Goal: Task Accomplishment & Management: Use online tool/utility

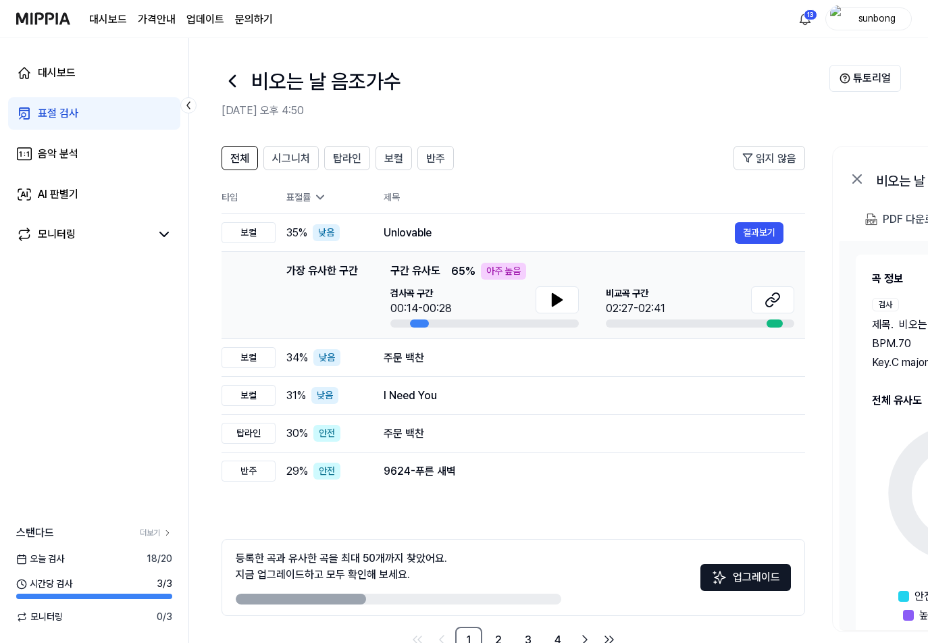
click at [551, 151] on header "전체 시그니처 탑라인 보컬 반주 읽지 않음" at bounding box center [512, 163] width 583 height 35
click at [72, 109] on div "표절 검사" at bounding box center [58, 113] width 41 height 16
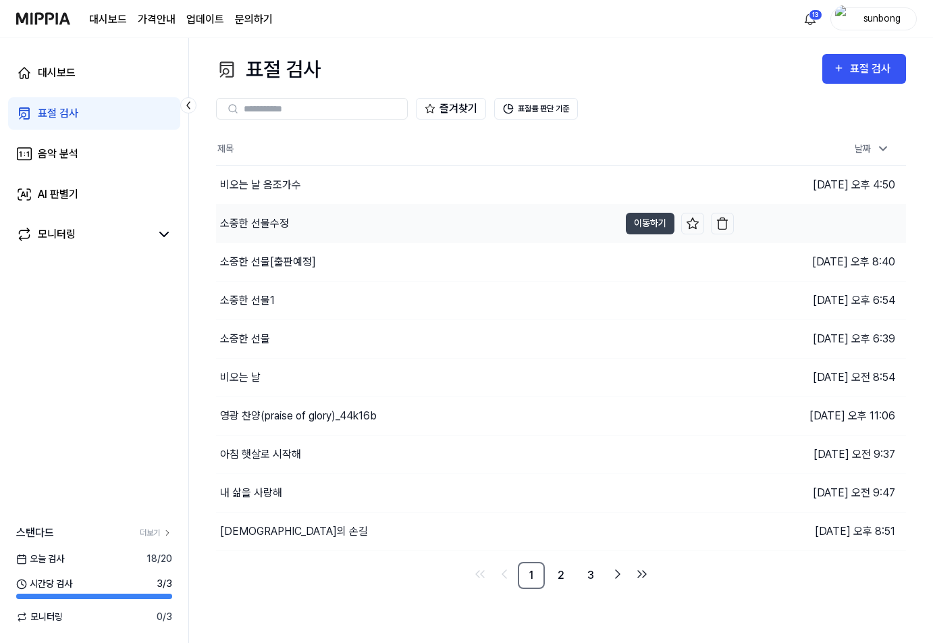
click at [253, 220] on div "소중한 선물수정" at bounding box center [254, 223] width 69 height 16
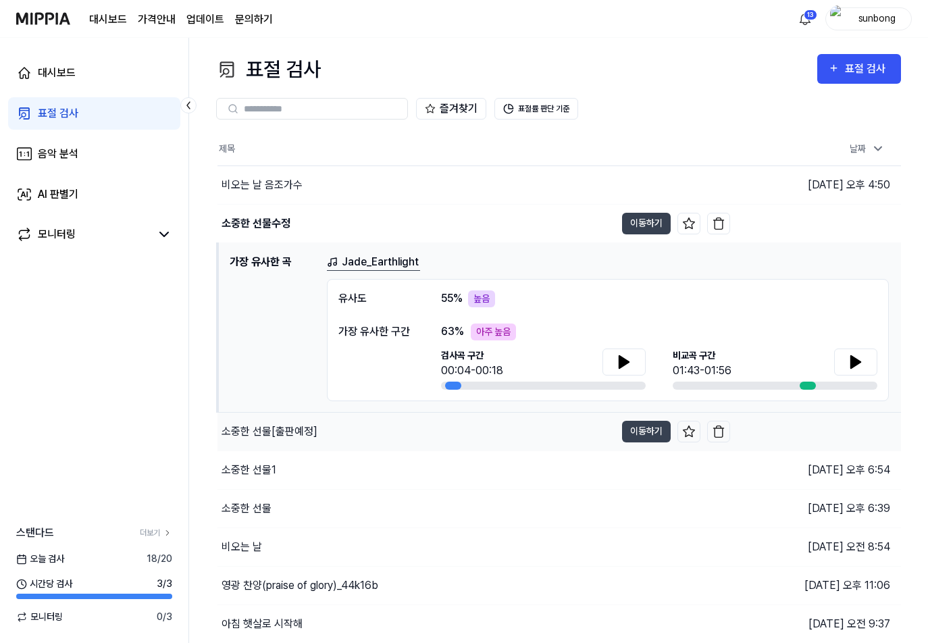
click at [294, 430] on div "소중한 선물[출판예정]" at bounding box center [269, 431] width 96 height 16
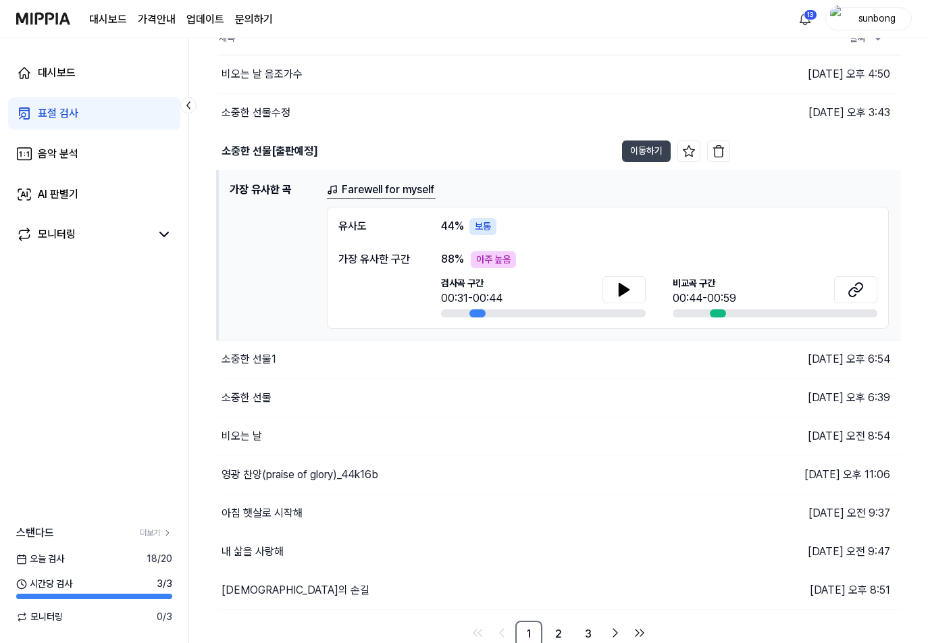
scroll to position [115, 0]
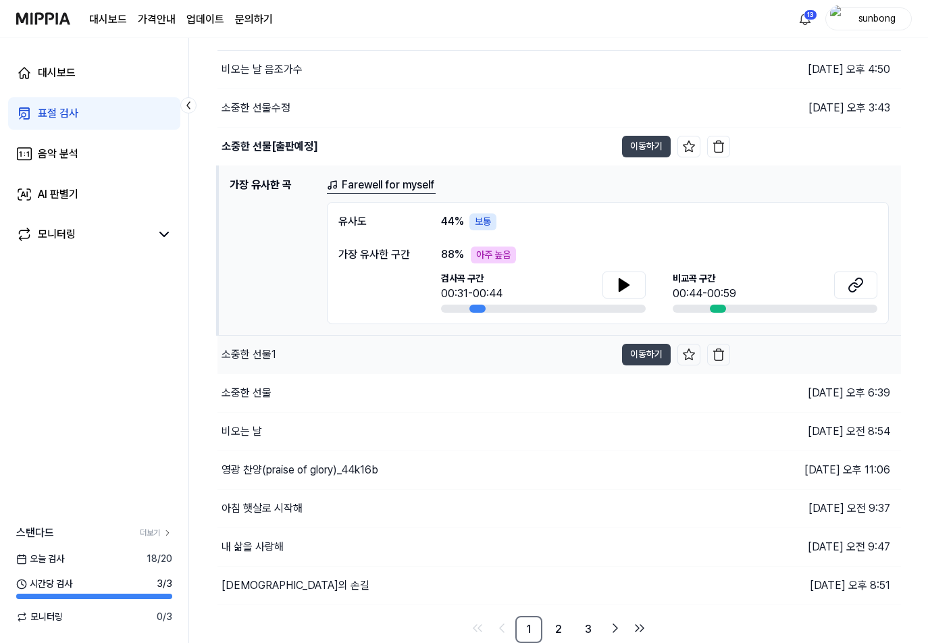
click at [261, 350] on div "소중한 선물1" at bounding box center [248, 354] width 55 height 16
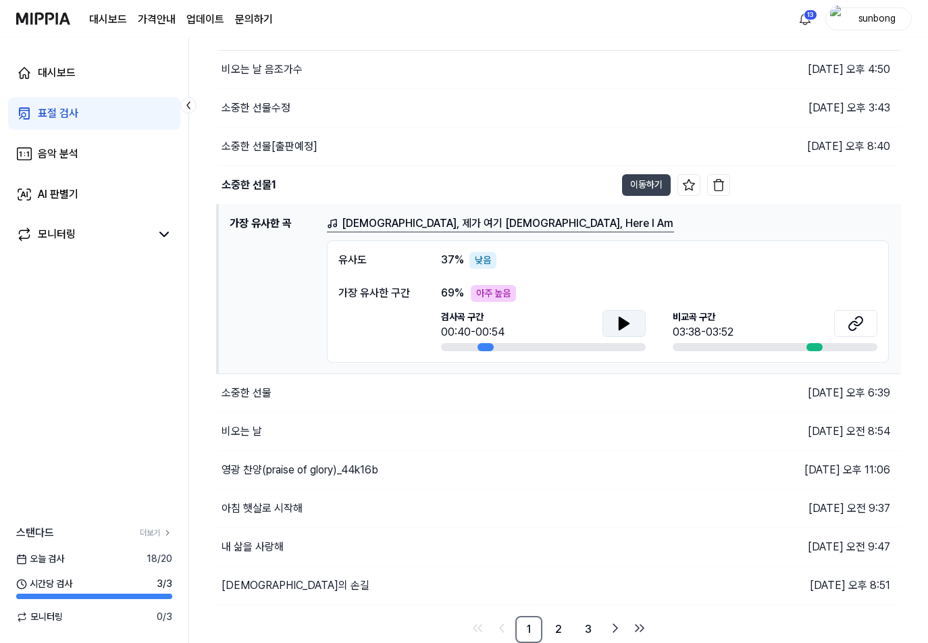
click at [619, 329] on icon at bounding box center [623, 323] width 9 height 12
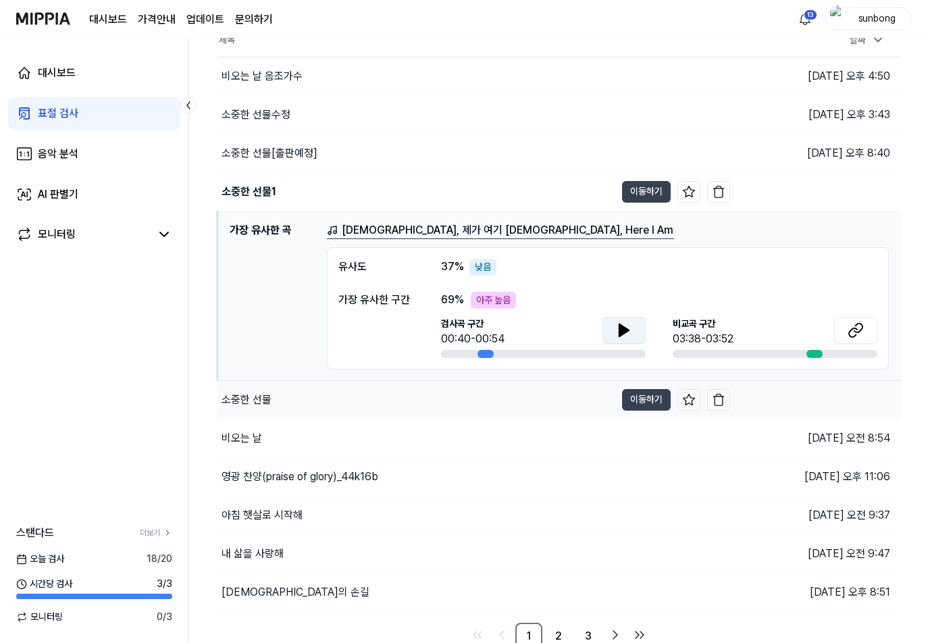
click at [261, 396] on div "소중한 선물" at bounding box center [246, 400] width 50 height 16
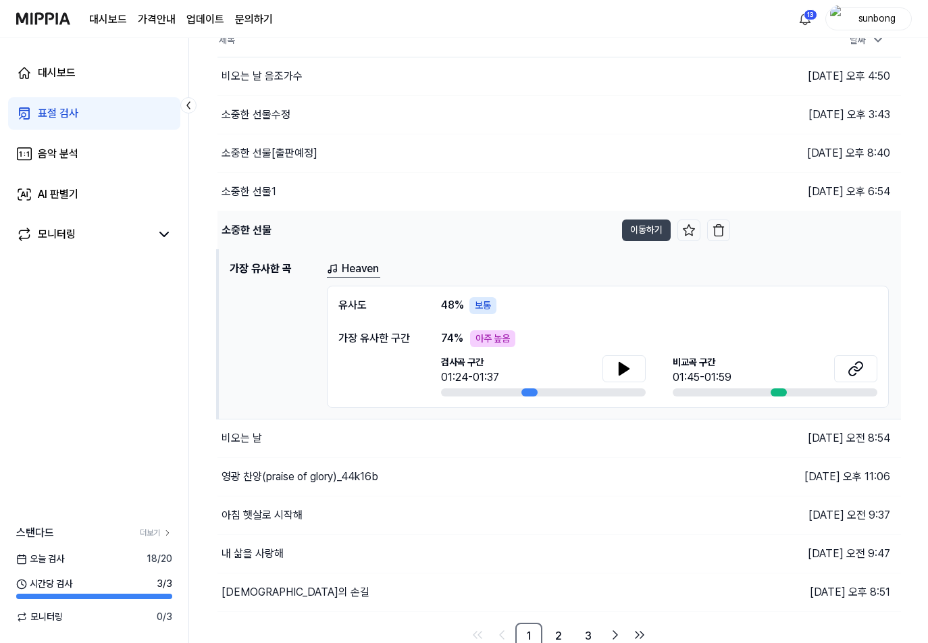
click at [259, 230] on div "소중한 선물" at bounding box center [246, 230] width 50 height 16
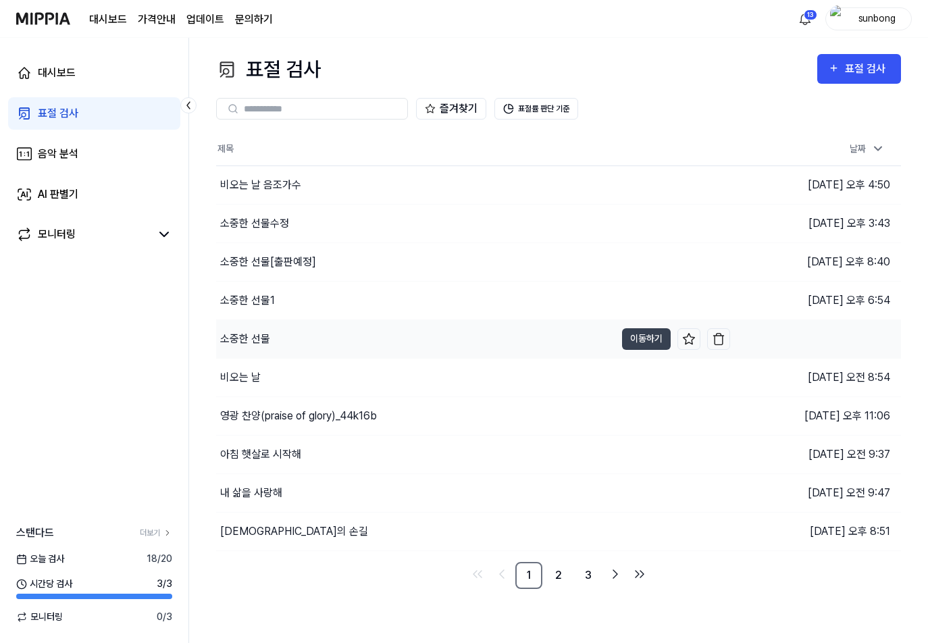
scroll to position [0, 0]
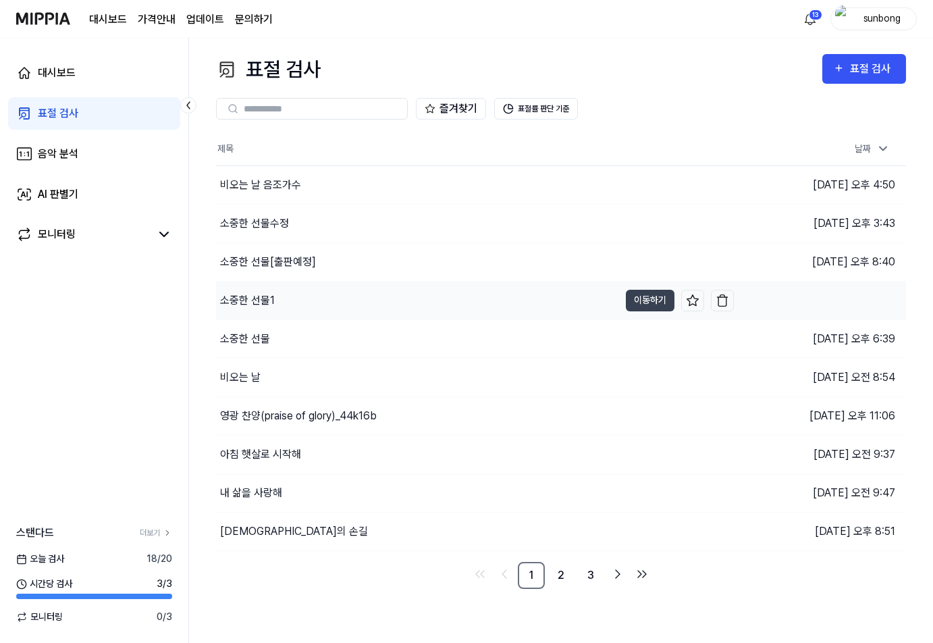
click at [271, 296] on div "소중한 선물1" at bounding box center [247, 300] width 55 height 16
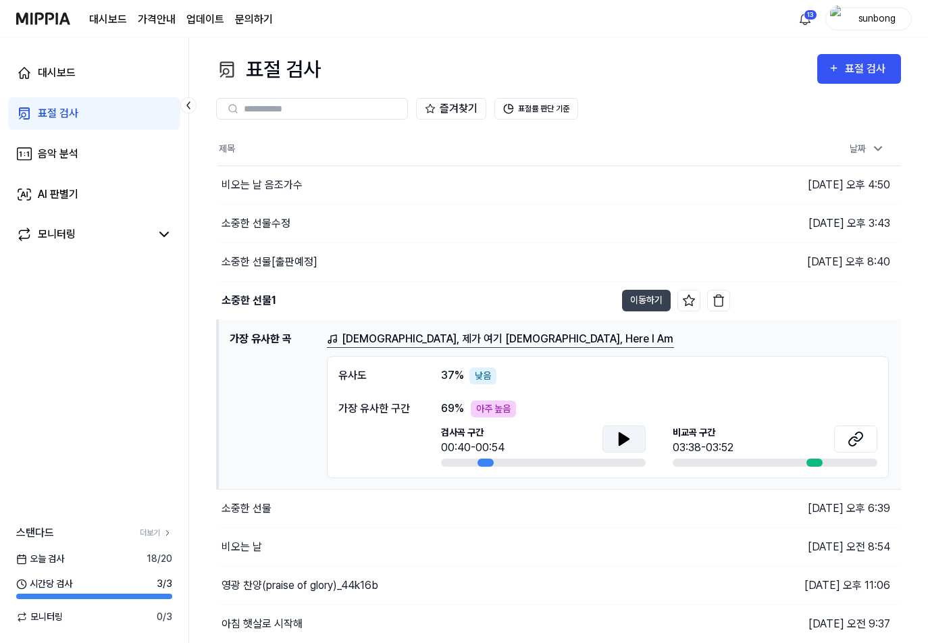
click at [613, 441] on button at bounding box center [623, 438] width 43 height 27
click at [279, 259] on div "소중한 선물[출판예정]" at bounding box center [269, 262] width 96 height 16
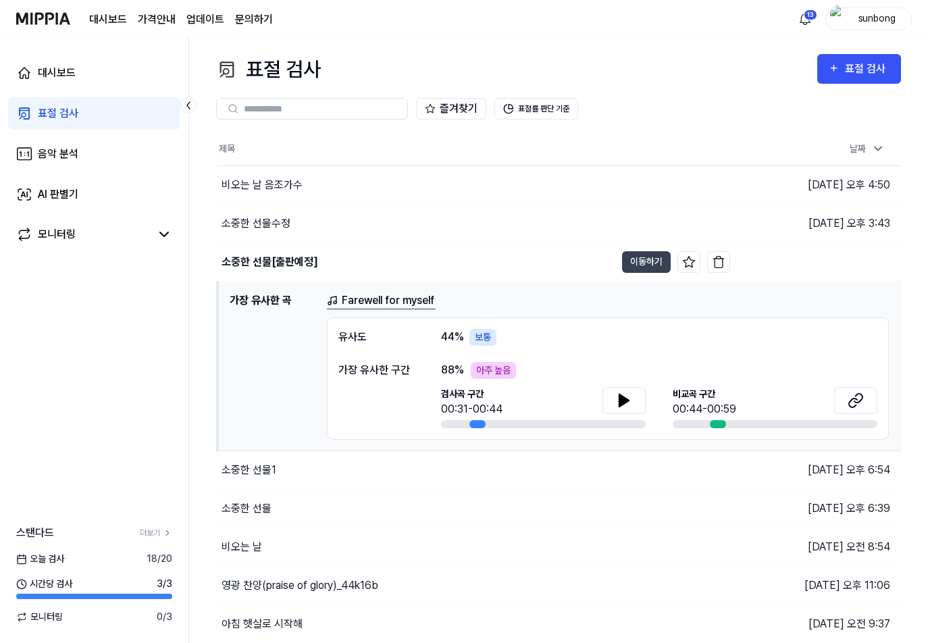
click at [269, 305] on h1 "가장 유사한 곡" at bounding box center [273, 365] width 86 height 147
click at [518, 53] on div "표절 검사 표절 검사 표절 검사 음악 분석 AI 판별기 즐겨찾기 표절률 판단 기준 제목 날짜 비오는 날 음조가수 이동하기 2025.09.05 …" at bounding box center [558, 340] width 739 height 605
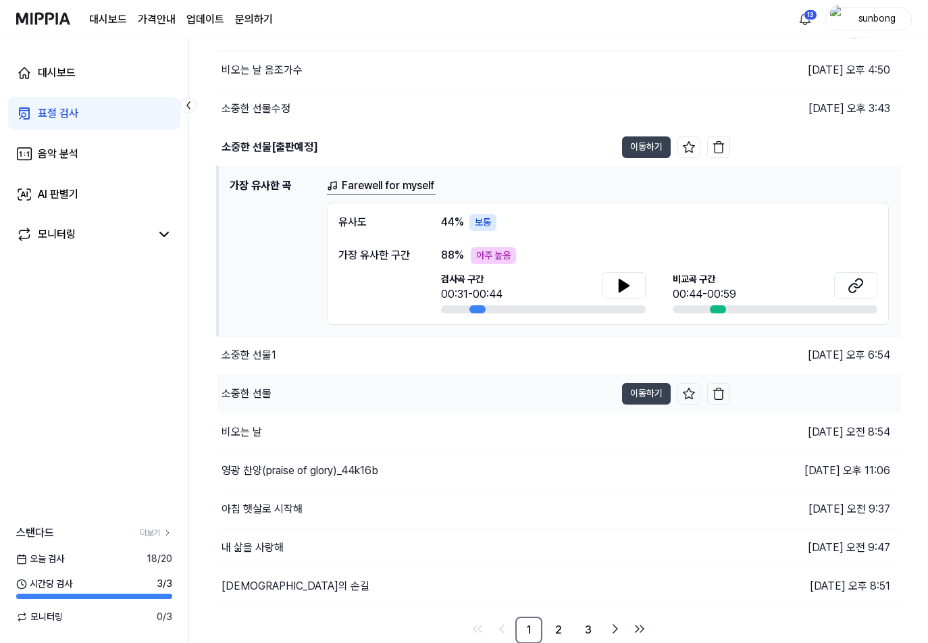
scroll to position [115, 0]
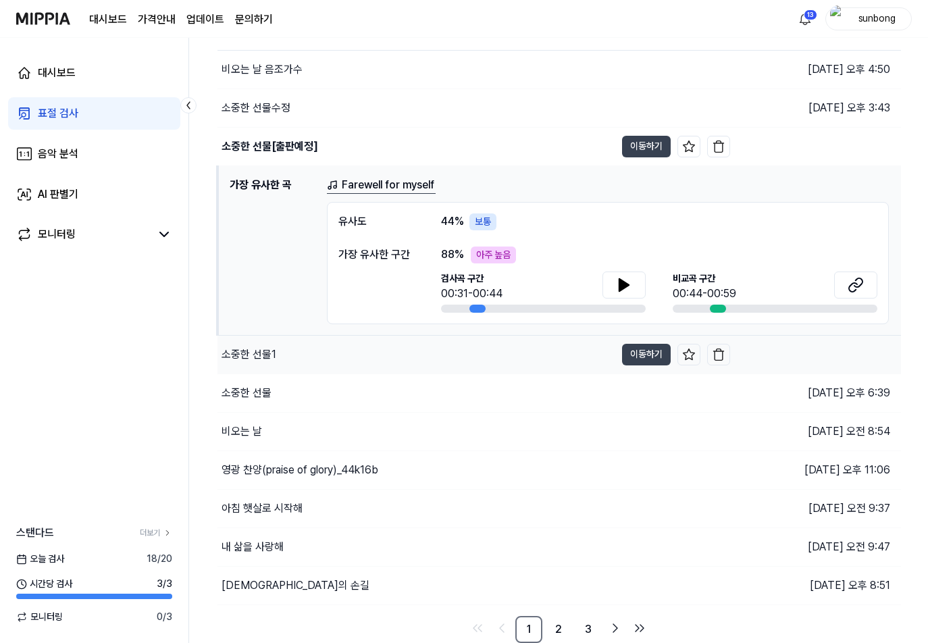
click at [254, 356] on div "소중한 선물1" at bounding box center [248, 354] width 55 height 16
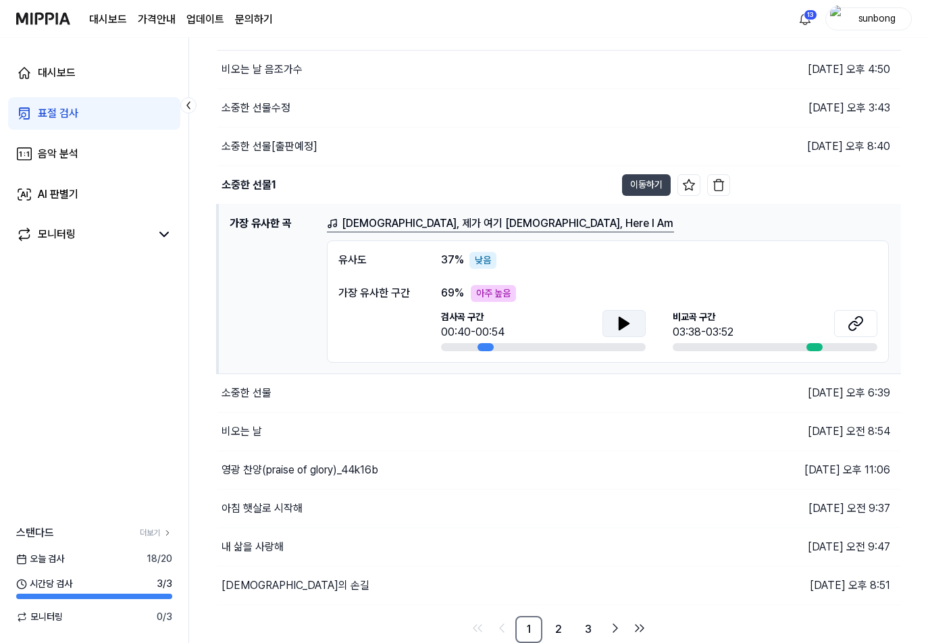
click at [619, 321] on icon at bounding box center [623, 323] width 9 height 12
click at [631, 329] on icon at bounding box center [624, 323] width 16 height 16
click at [293, 510] on div "아침 햇살로 시작해" at bounding box center [261, 508] width 81 height 16
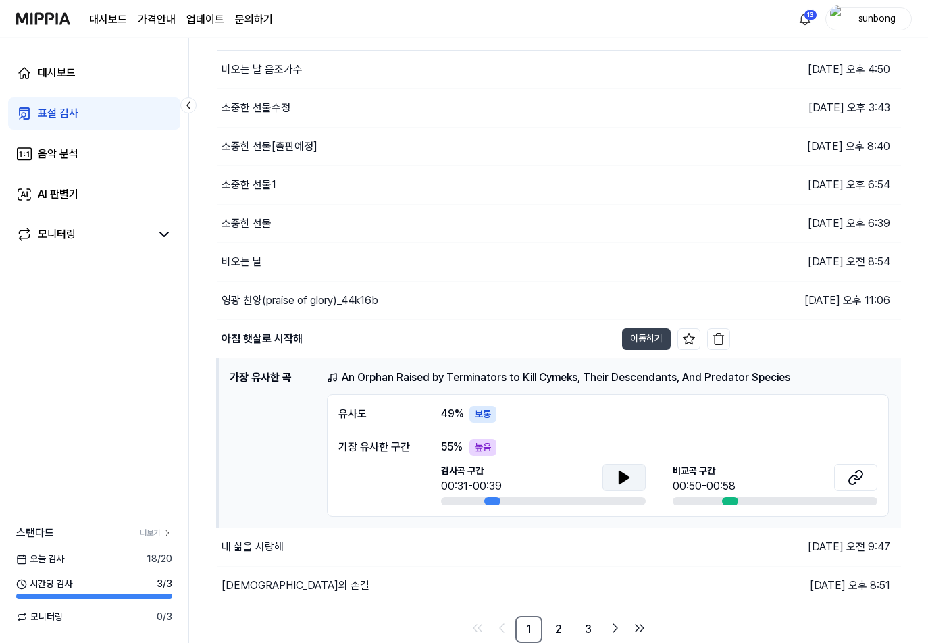
click at [623, 475] on icon at bounding box center [623, 477] width 9 height 12
click at [622, 477] on icon at bounding box center [623, 477] width 9 height 12
click at [652, 340] on button "이동하기" at bounding box center [646, 339] width 49 height 22
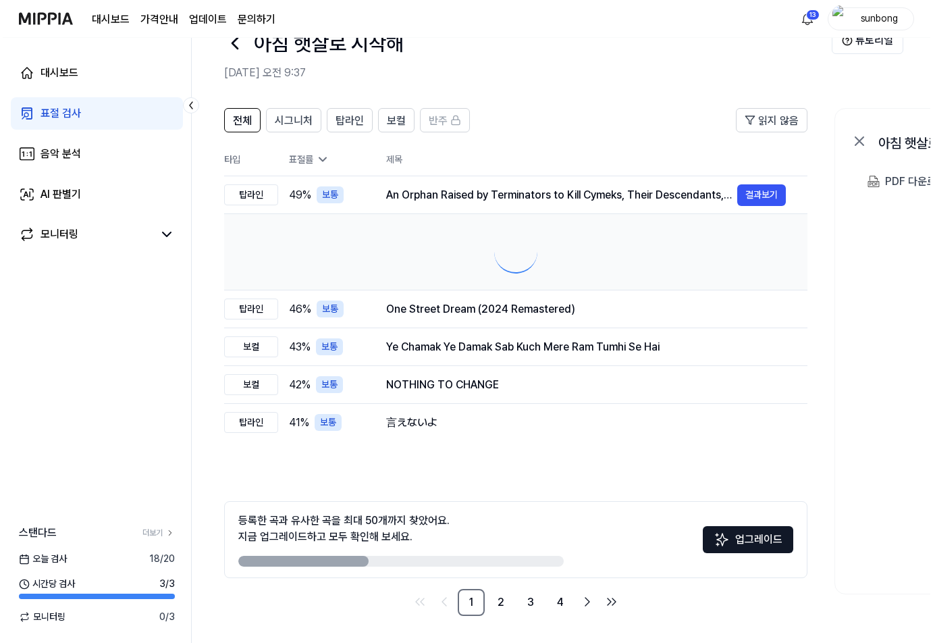
scroll to position [0, 0]
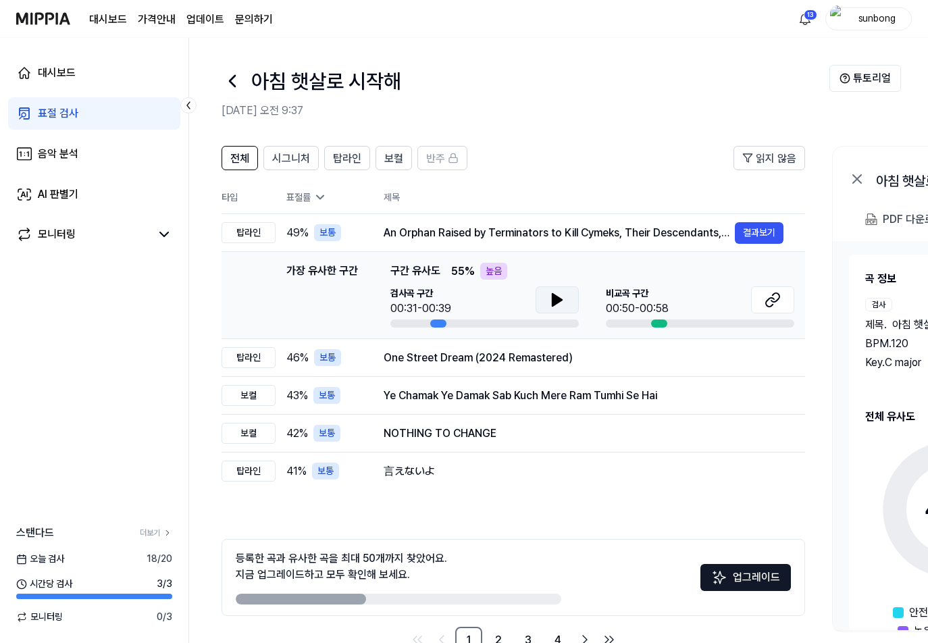
click at [560, 300] on icon at bounding box center [556, 300] width 9 height 12
click at [768, 300] on icon at bounding box center [772, 300] width 16 height 16
click at [556, 300] on icon at bounding box center [556, 300] width 9 height 12
click at [566, 294] on button at bounding box center [556, 299] width 43 height 27
click at [560, 299] on icon at bounding box center [556, 300] width 9 height 12
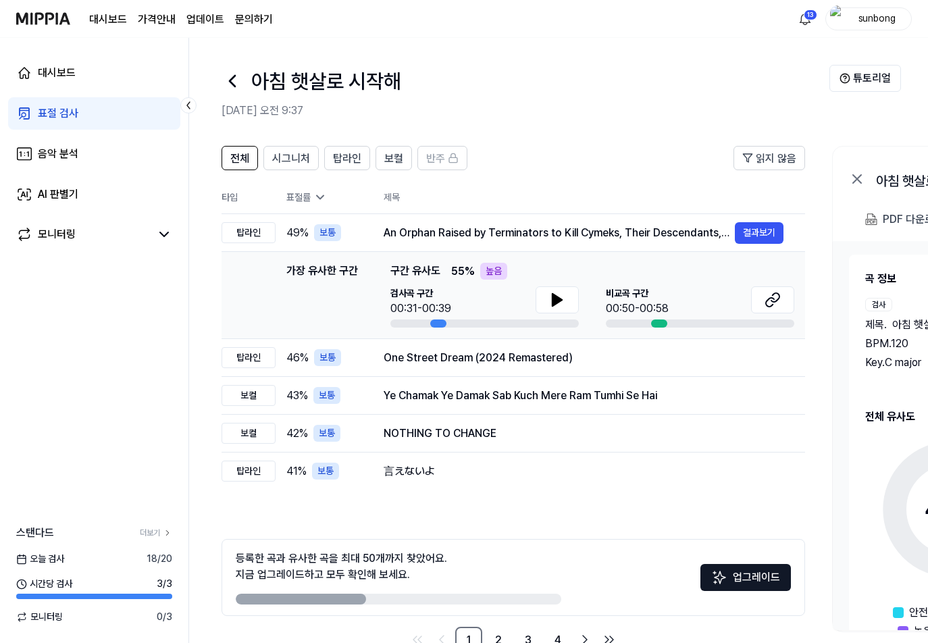
drag, startPoint x: 565, startPoint y: 295, endPoint x: 682, endPoint y: 190, distance: 156.8
click at [559, 295] on icon at bounding box center [557, 300] width 16 height 16
click at [551, 302] on icon at bounding box center [557, 300] width 16 height 16
click at [555, 302] on icon at bounding box center [556, 300] width 9 height 12
click at [555, 302] on icon at bounding box center [554, 299] width 3 height 11
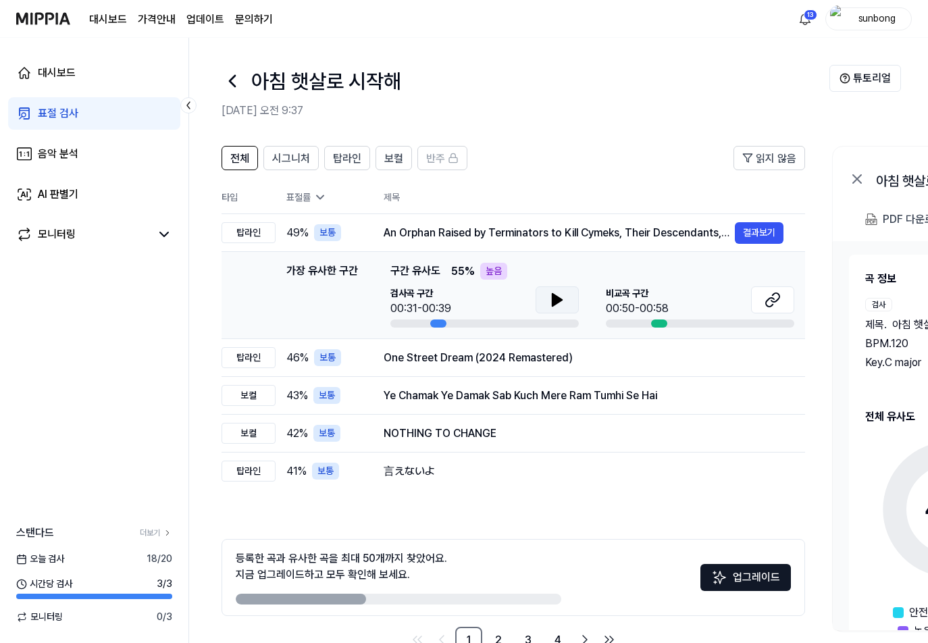
click at [543, 299] on button at bounding box center [556, 299] width 43 height 27
click at [552, 302] on icon at bounding box center [556, 300] width 9 height 12
click at [63, 110] on div "표절 검사" at bounding box center [58, 113] width 41 height 16
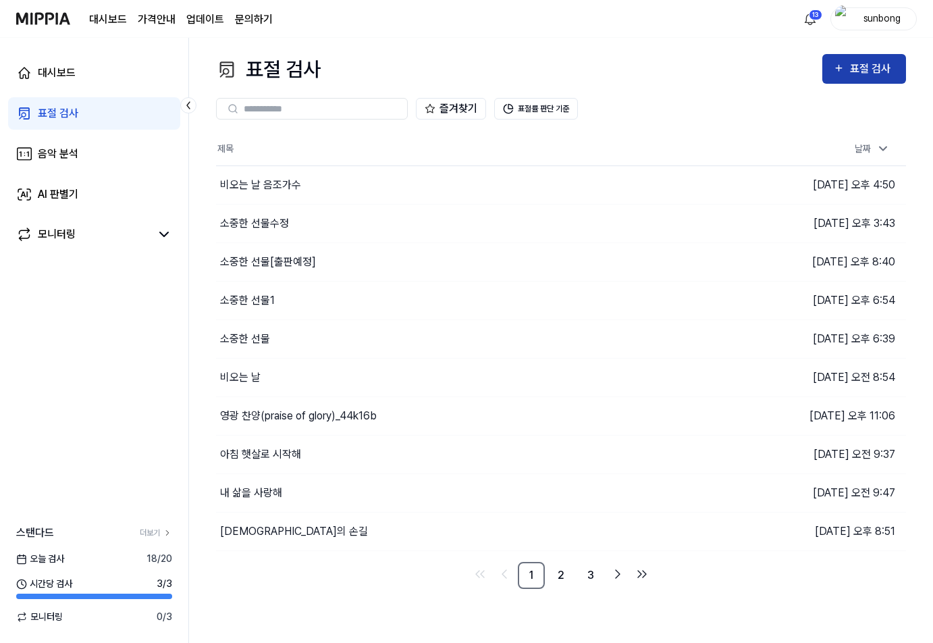
click at [870, 72] on div "표절 검사" at bounding box center [872, 69] width 45 height 18
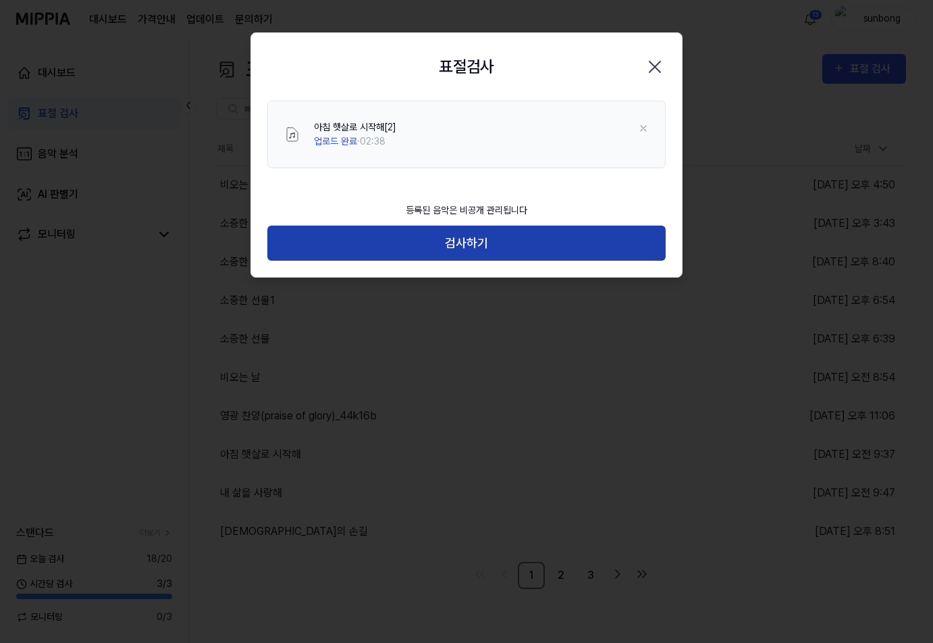
click at [488, 245] on button "검사하기" at bounding box center [466, 243] width 398 height 36
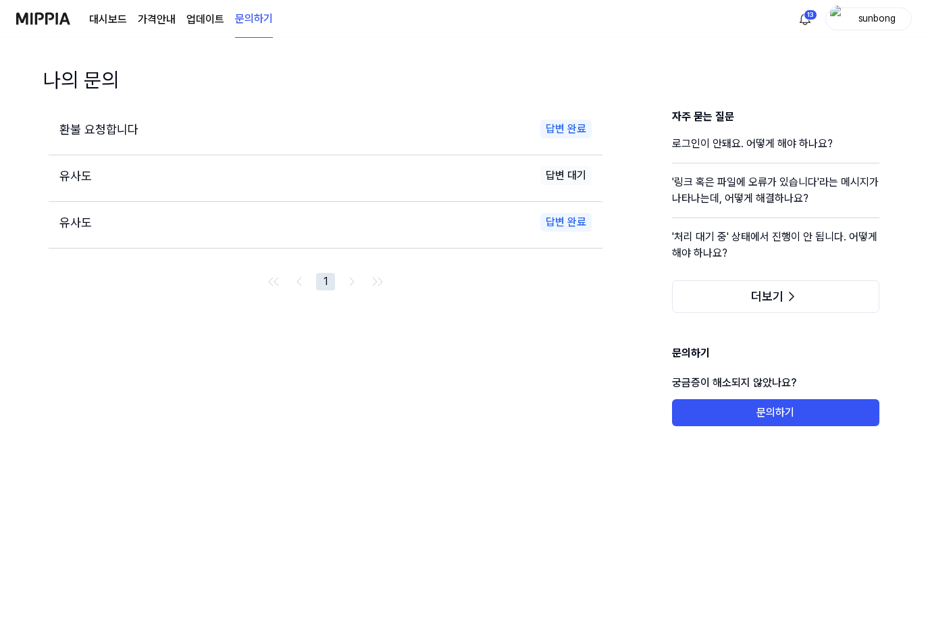
click at [109, 16] on link "대시보드" at bounding box center [108, 19] width 38 height 16
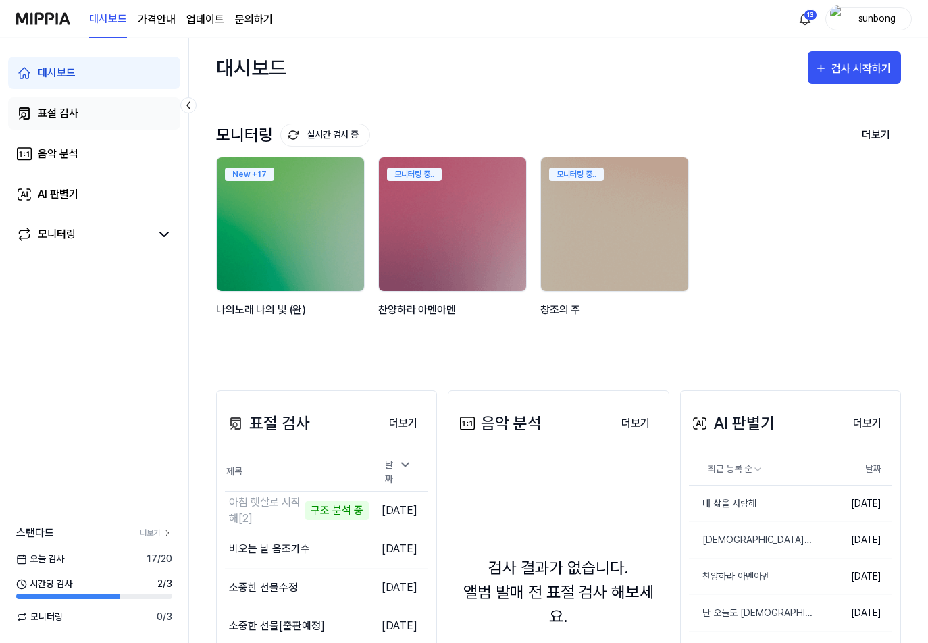
click at [71, 111] on div "표절 검사" at bounding box center [58, 113] width 41 height 16
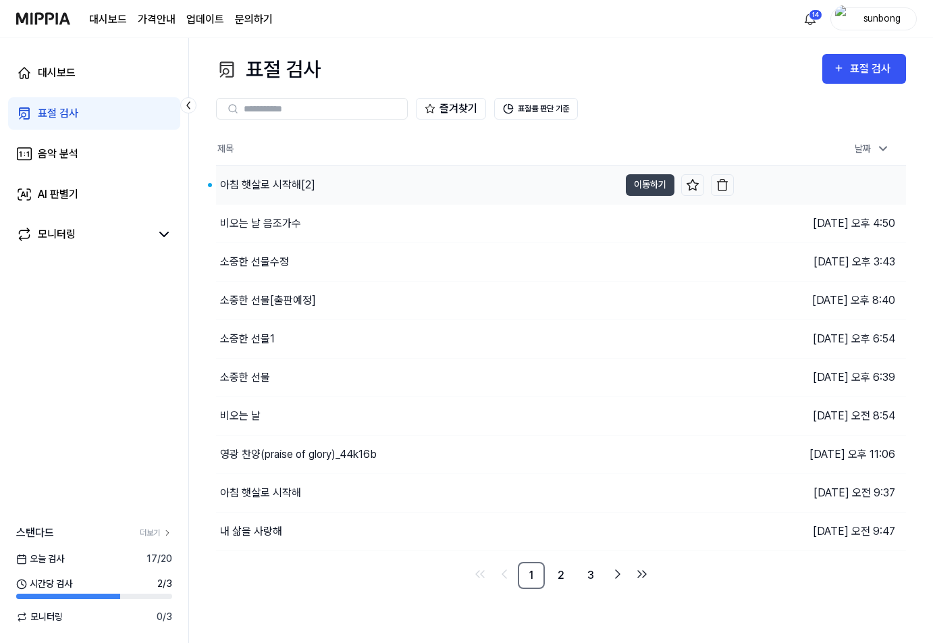
click at [286, 186] on div "아침 햇살로 시작해[2]" at bounding box center [267, 185] width 95 height 16
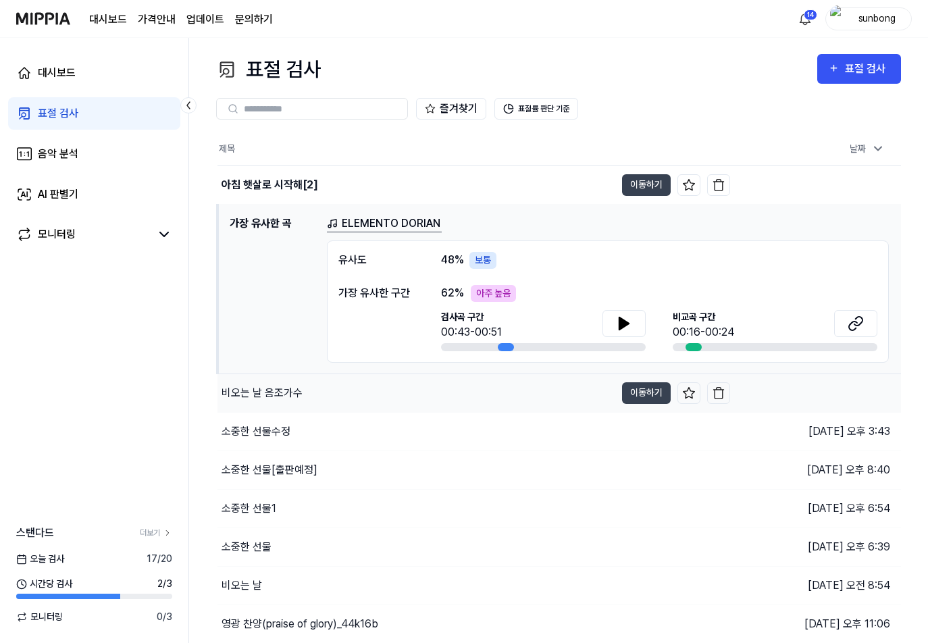
click at [272, 396] on div "비오는 날 음조가수" at bounding box center [261, 393] width 81 height 16
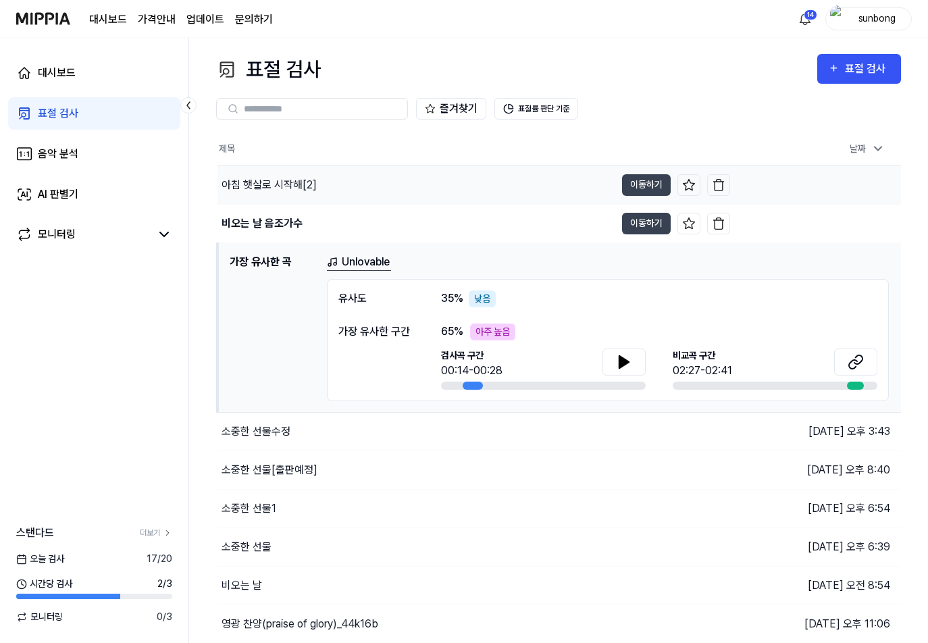
click at [284, 183] on div "아침 햇살로 시작해[2]" at bounding box center [268, 185] width 95 height 16
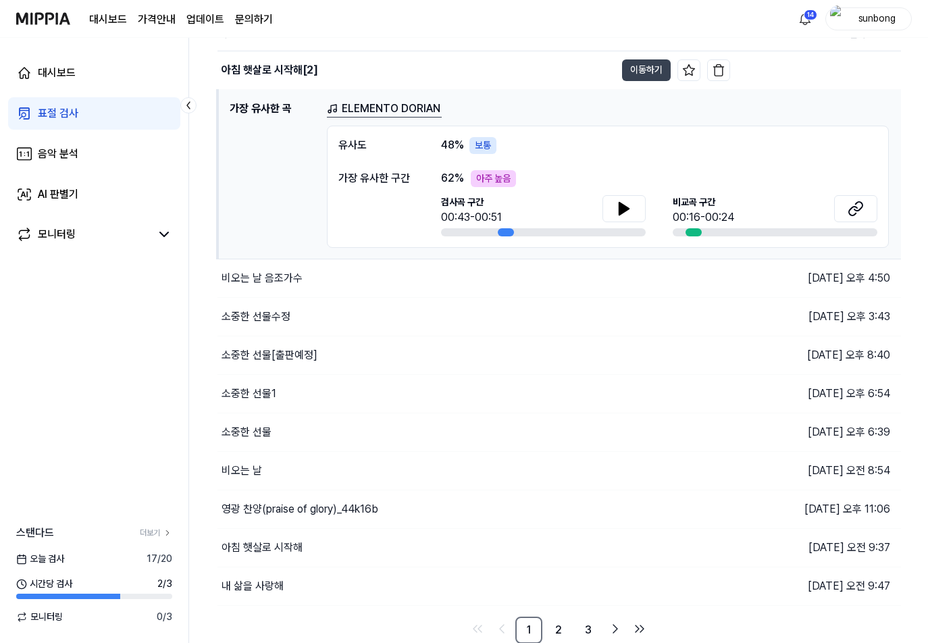
scroll to position [115, 0]
click at [49, 113] on div "표절 검사" at bounding box center [58, 113] width 41 height 16
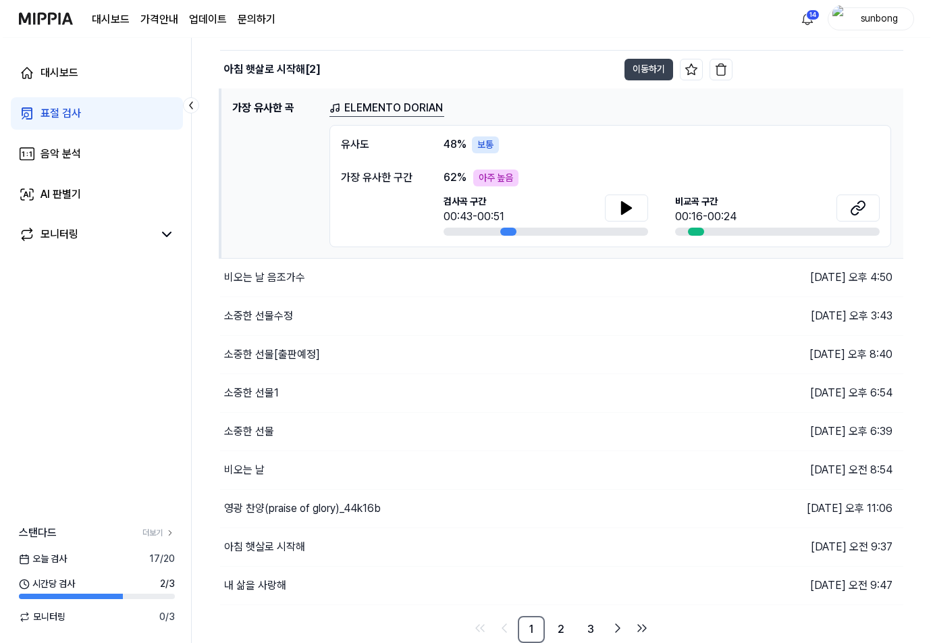
scroll to position [0, 0]
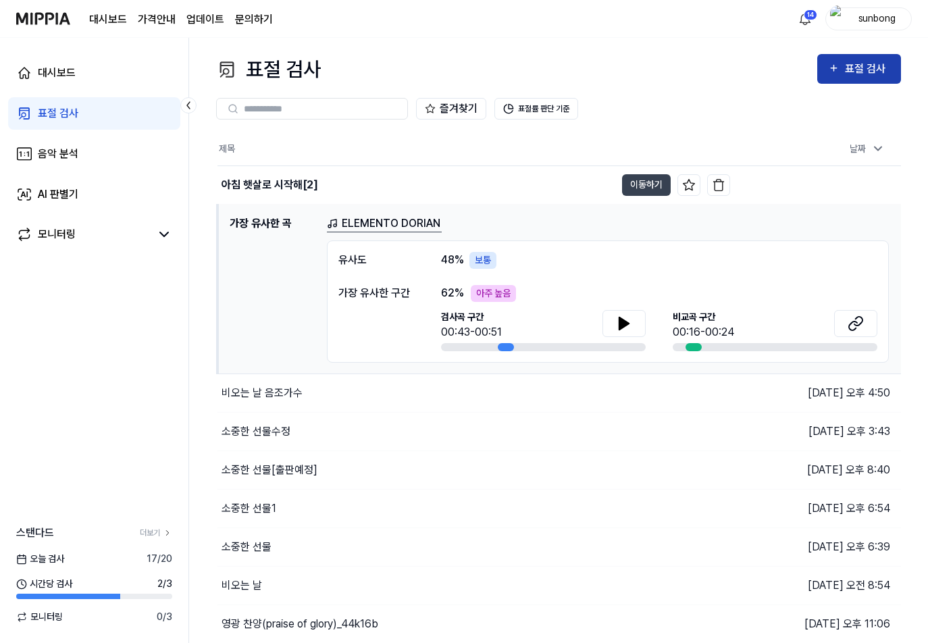
click at [852, 68] on div "표절 검사" at bounding box center [867, 69] width 45 height 18
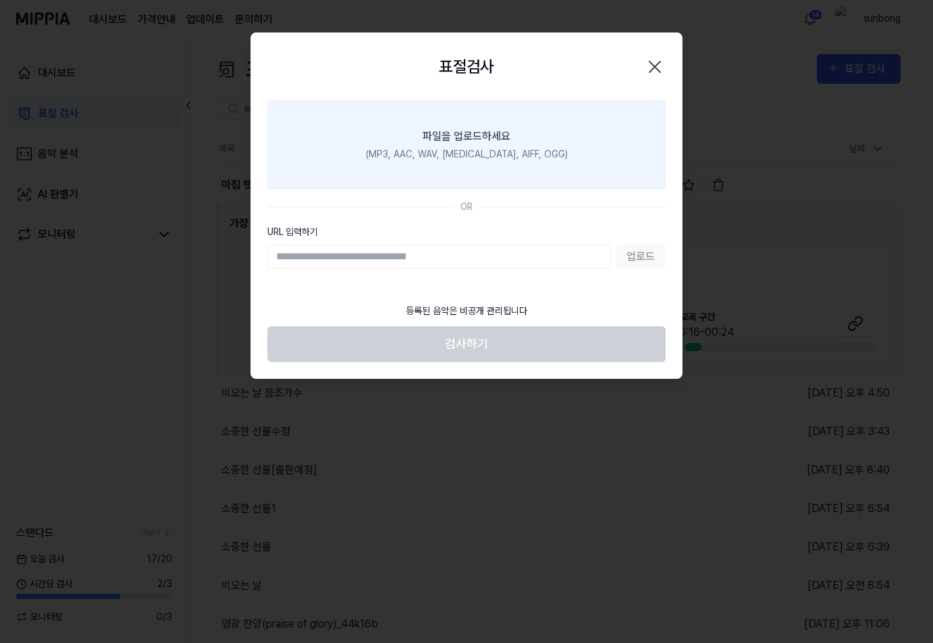
click at [441, 149] on div "(MP3, AAC, WAV, [MEDICAL_DATA], AIFF, OGG)" at bounding box center [467, 154] width 202 height 14
click at [0, 0] on input "파일을 업로드하세요 (MP3, AAC, WAV, FLAC, AIFF, OGG)" at bounding box center [0, 0] width 0 height 0
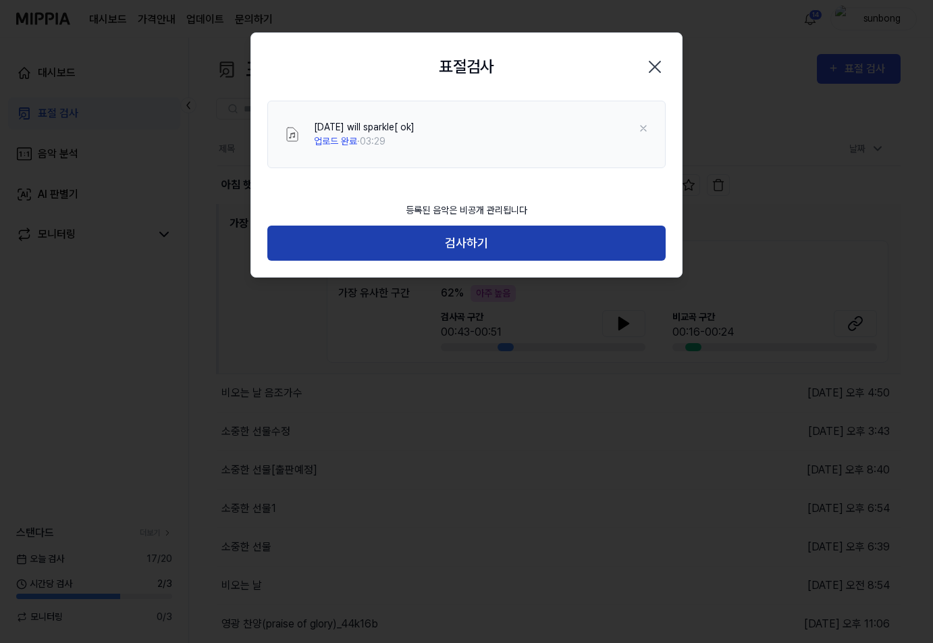
click at [456, 236] on button "검사하기" at bounding box center [466, 243] width 398 height 36
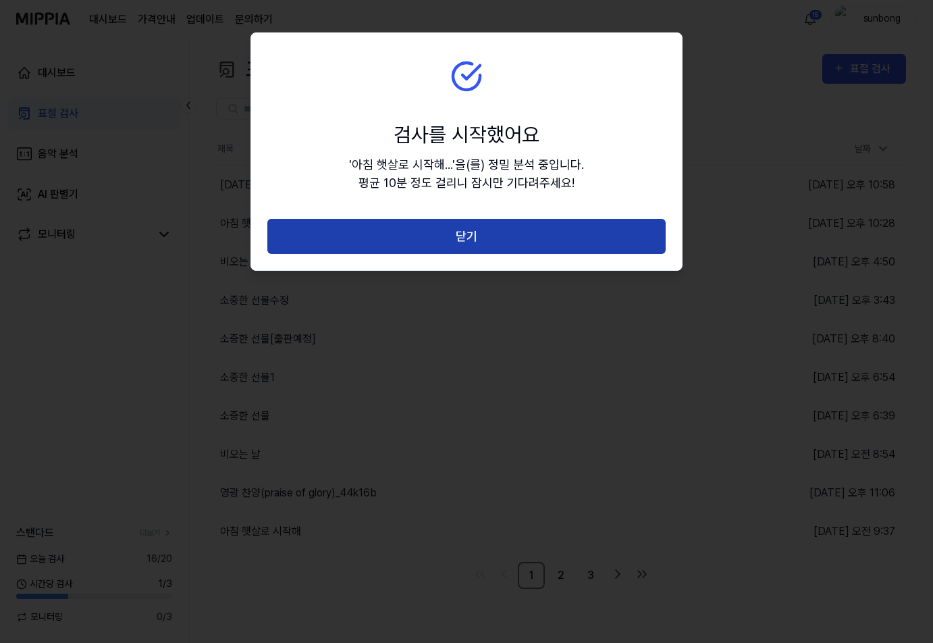
click at [471, 234] on button "닫기" at bounding box center [466, 237] width 398 height 36
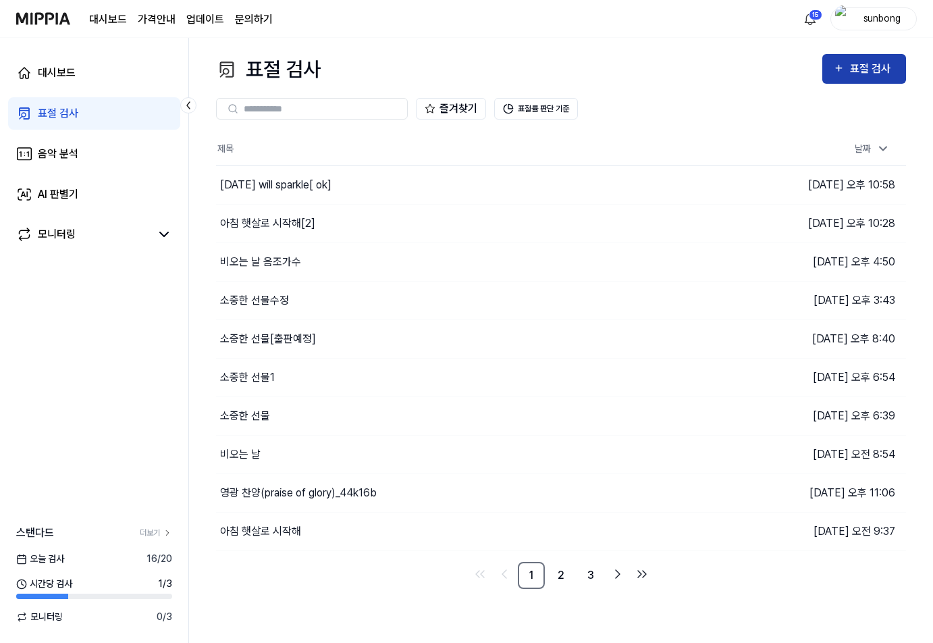
click at [856, 65] on div "표절 검사" at bounding box center [872, 69] width 45 height 18
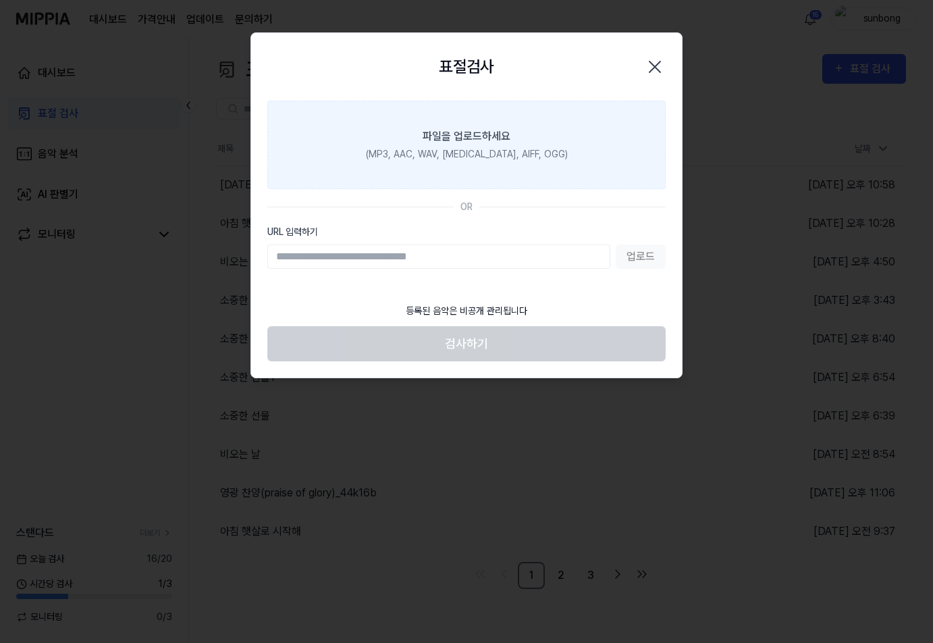
click at [478, 149] on div "(MP3, AAC, WAV, [MEDICAL_DATA], AIFF, OGG)" at bounding box center [467, 154] width 202 height 14
click at [0, 0] on input "파일을 업로드하세요 (MP3, AAC, WAV, FLAC, AIFF, OGG)" at bounding box center [0, 0] width 0 height 0
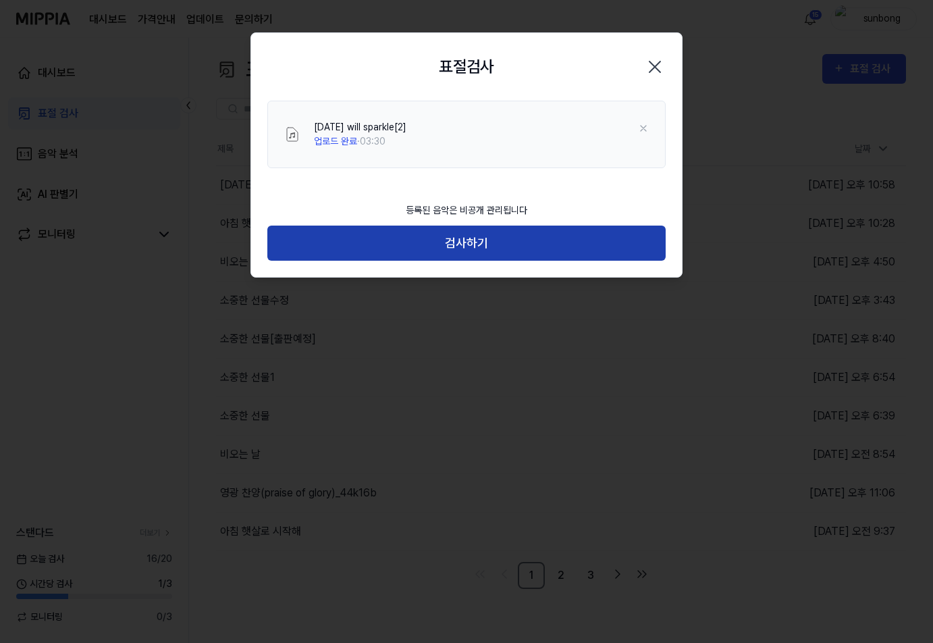
click at [462, 244] on button "검사하기" at bounding box center [466, 243] width 398 height 36
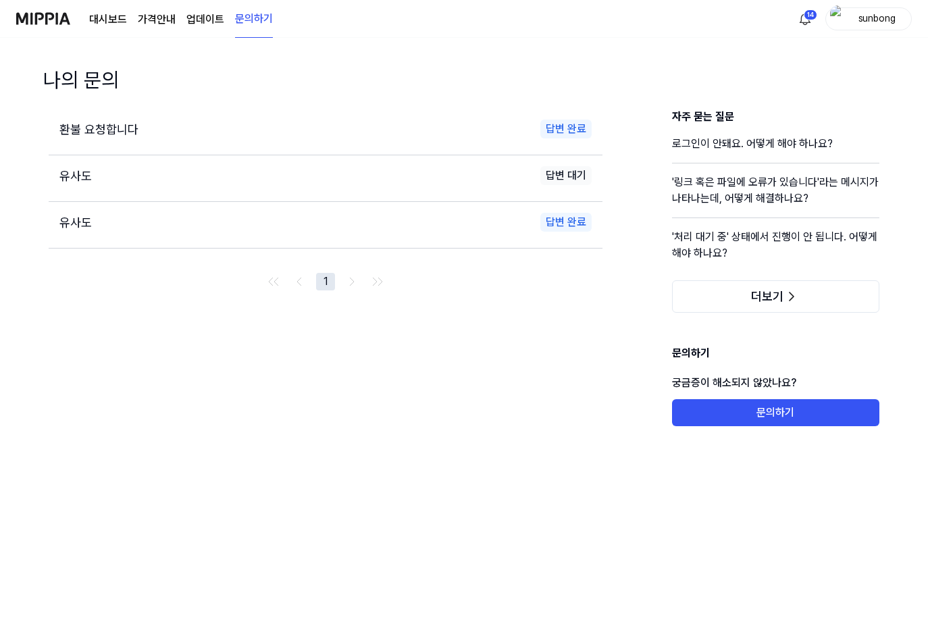
click at [109, 19] on link "대시보드" at bounding box center [108, 19] width 38 height 16
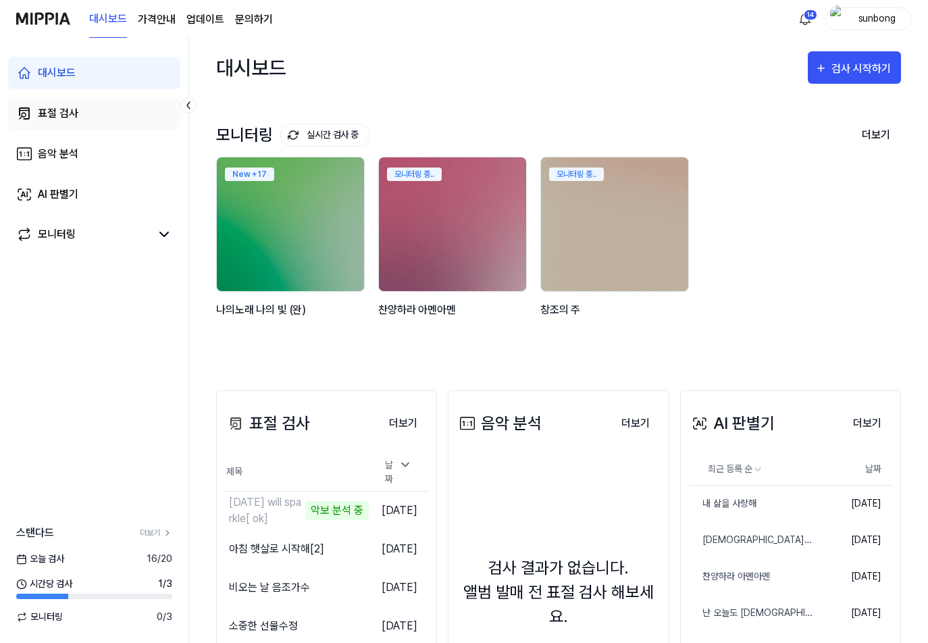
click at [58, 111] on div "표절 검사" at bounding box center [58, 113] width 41 height 16
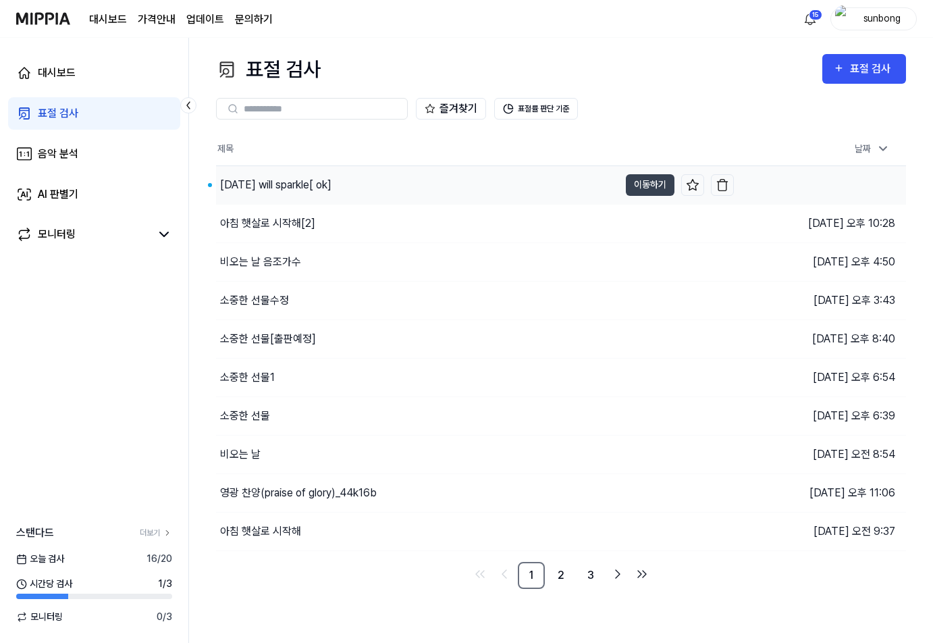
drag, startPoint x: 319, startPoint y: 182, endPoint x: 322, endPoint y: 188, distance: 7.0
click at [319, 181] on div "Tomorrow will sparkle[ ok]" at bounding box center [275, 185] width 111 height 16
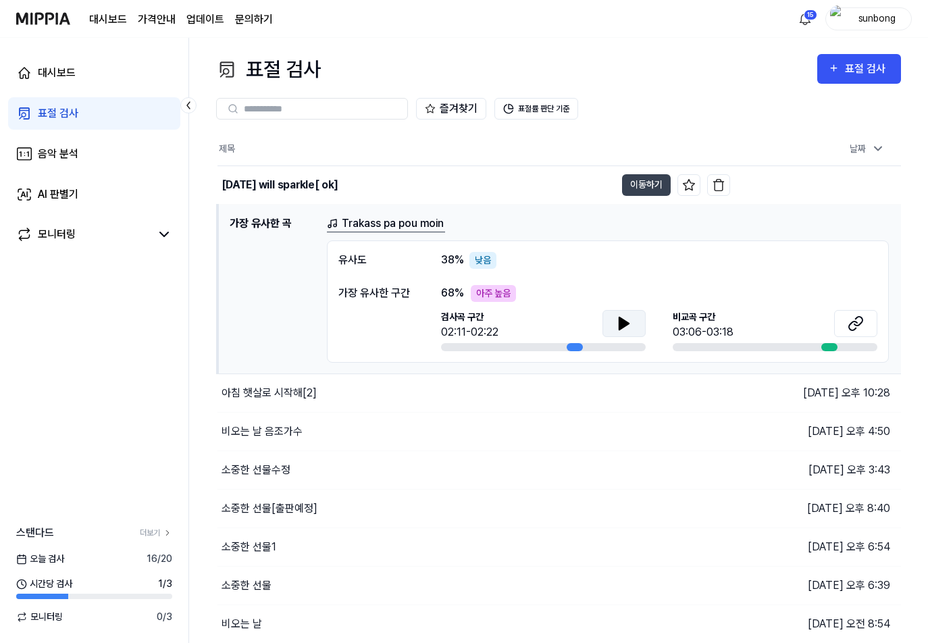
click at [625, 321] on icon at bounding box center [623, 323] width 9 height 12
click at [625, 321] on icon at bounding box center [624, 323] width 16 height 16
click at [627, 323] on icon at bounding box center [623, 323] width 9 height 12
click at [619, 317] on icon at bounding box center [624, 323] width 16 height 16
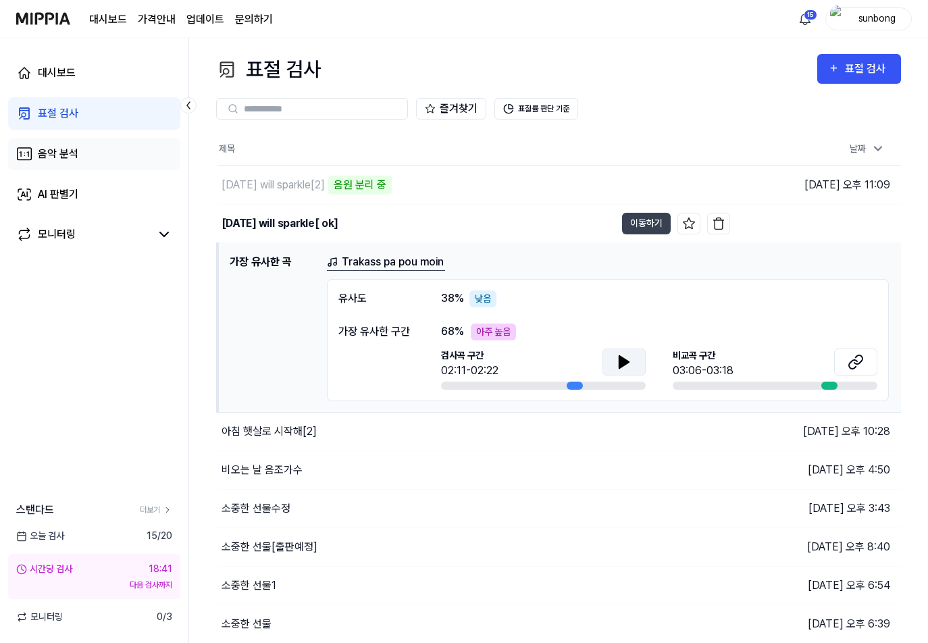
click at [55, 140] on link "음악 분석" at bounding box center [94, 154] width 172 height 32
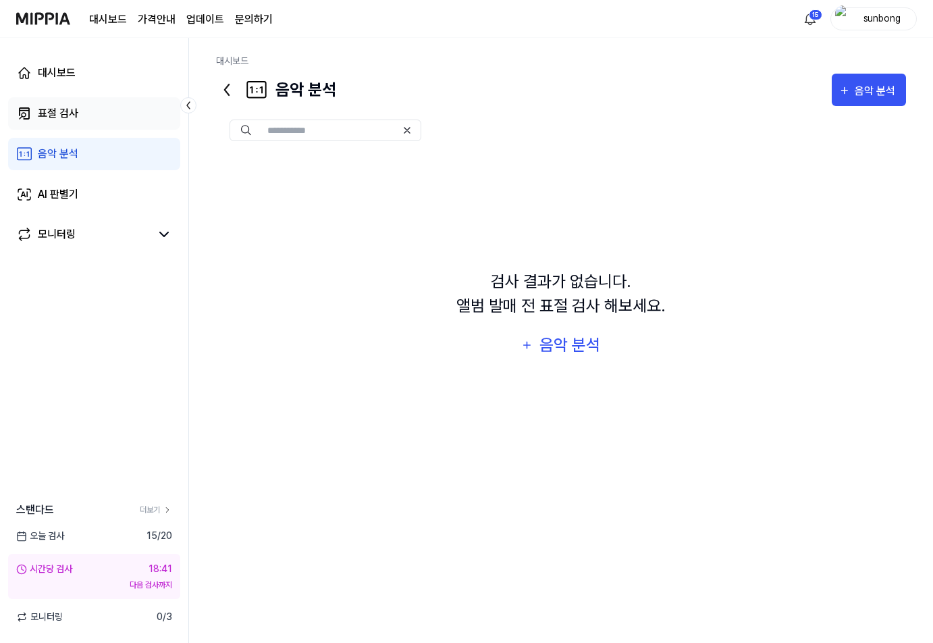
click at [63, 111] on div "표절 검사" at bounding box center [58, 113] width 41 height 16
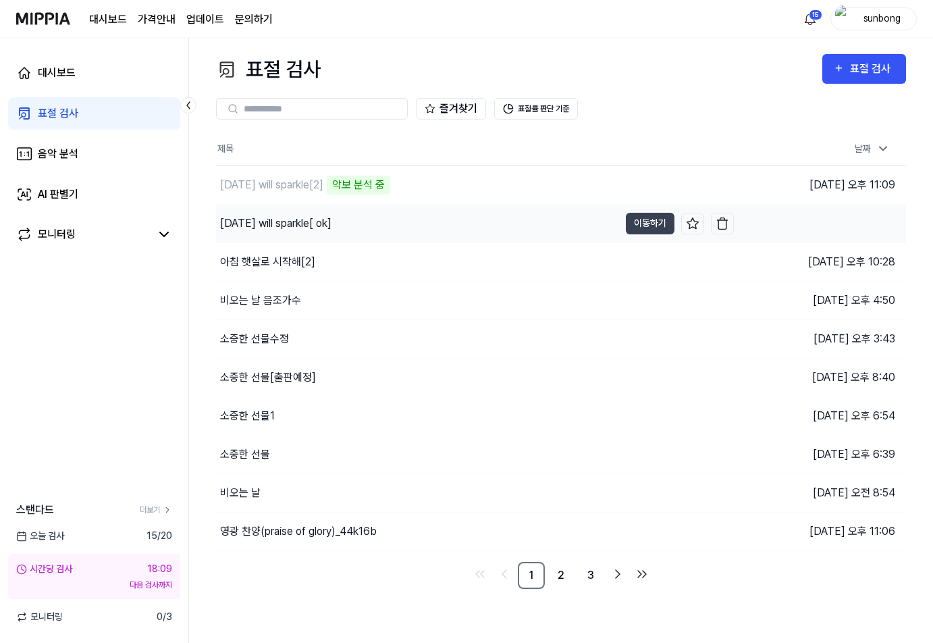
click at [315, 222] on div "[DATE] will sparkle[ ok]" at bounding box center [275, 223] width 111 height 16
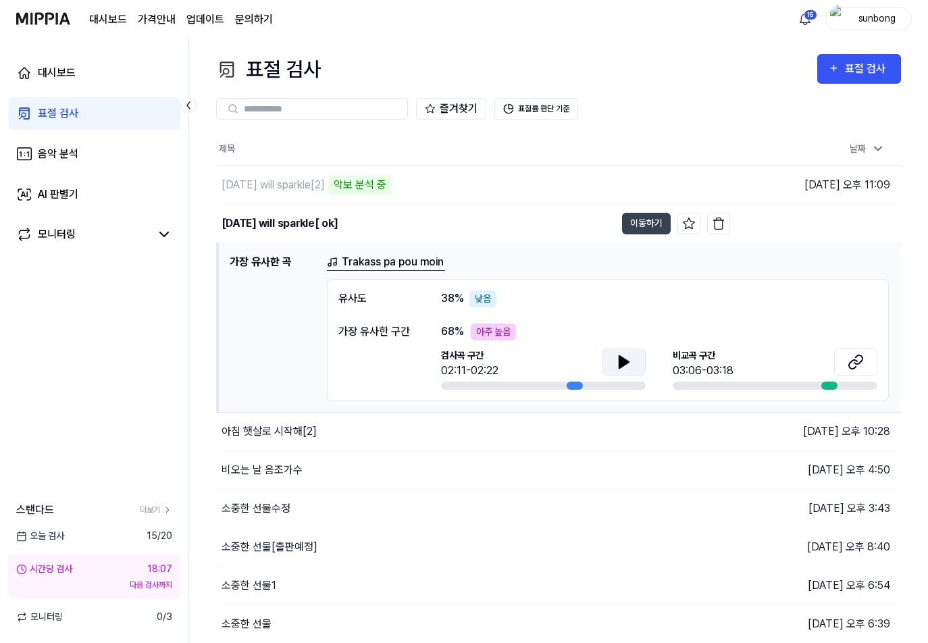
click at [627, 365] on icon at bounding box center [624, 362] width 16 height 16
click at [626, 359] on icon at bounding box center [623, 362] width 9 height 12
click at [626, 359] on icon at bounding box center [626, 361] width 3 height 11
click at [857, 357] on icon at bounding box center [855, 362] width 16 height 16
click at [772, 88] on div "즐겨찾기 표절률 판단 기준" at bounding box center [558, 108] width 685 height 49
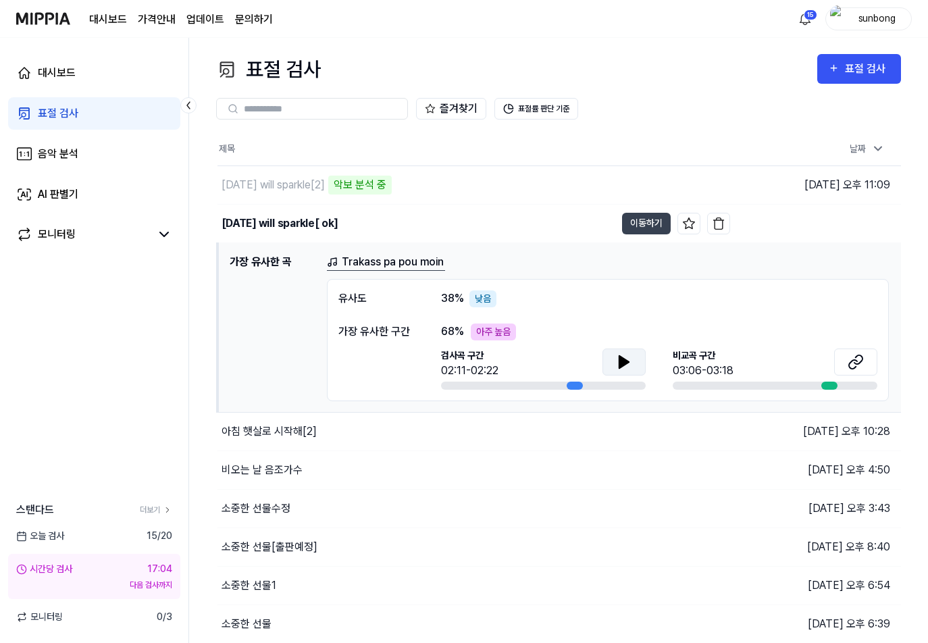
click at [627, 362] on icon at bounding box center [623, 362] width 9 height 12
click at [616, 365] on icon at bounding box center [624, 362] width 16 height 16
click at [292, 185] on div "[DATE] will sparkle[2]" at bounding box center [272, 185] width 103 height 16
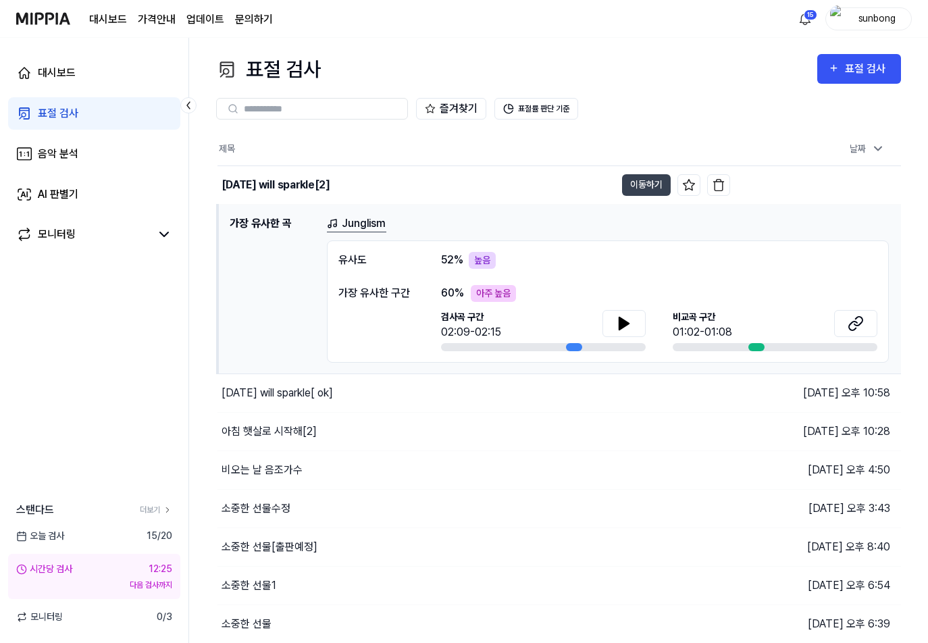
scroll to position [68, 0]
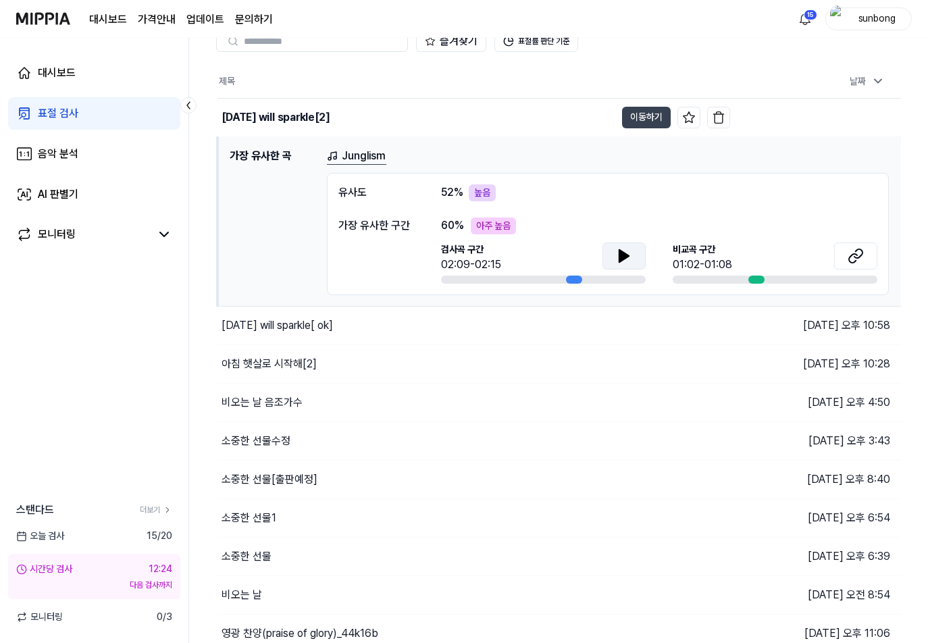
click at [626, 256] on icon at bounding box center [623, 256] width 9 height 12
click at [646, 103] on td "Tomorrow will sparkle[2] 이동하기" at bounding box center [473, 118] width 512 height 38
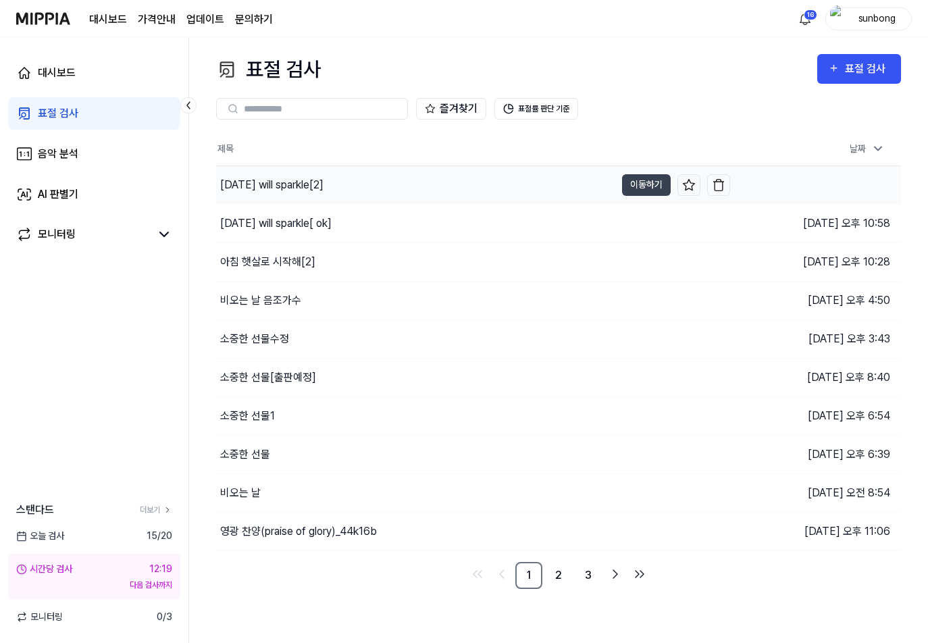
scroll to position [0, 0]
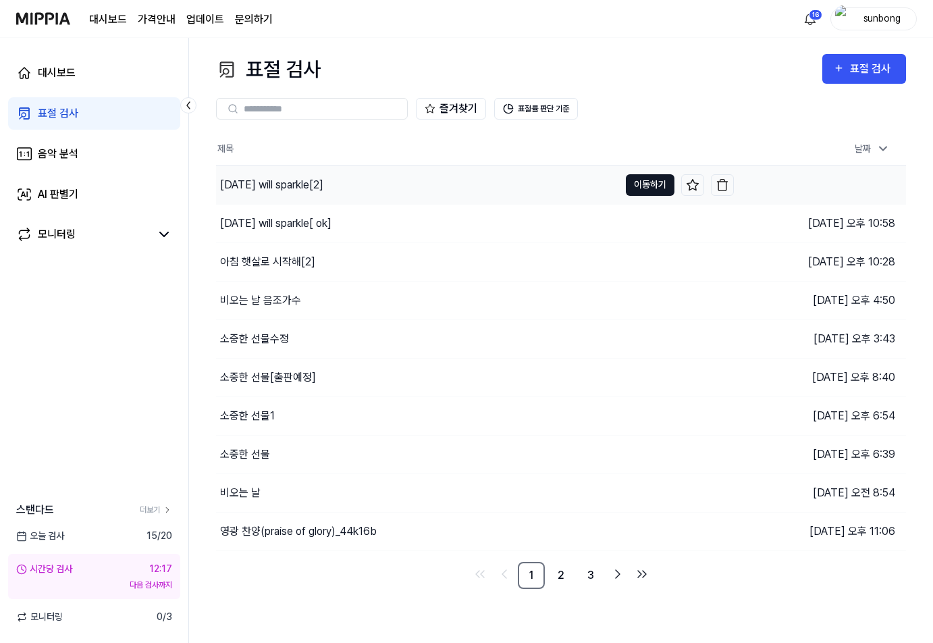
click at [668, 180] on button "이동하기" at bounding box center [650, 185] width 49 height 22
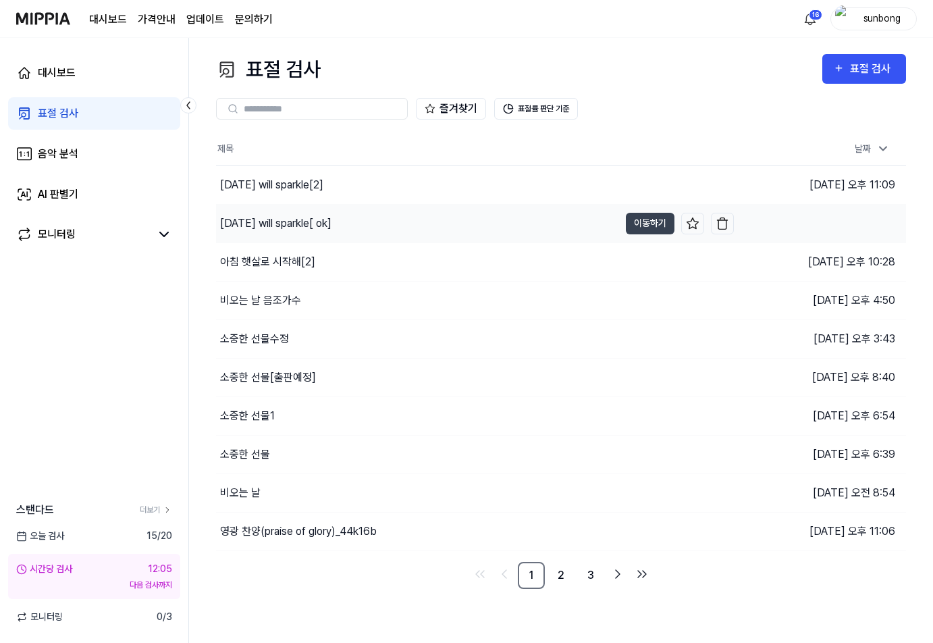
click at [331, 215] on div "[DATE] will sparkle[ ok]" at bounding box center [275, 223] width 111 height 16
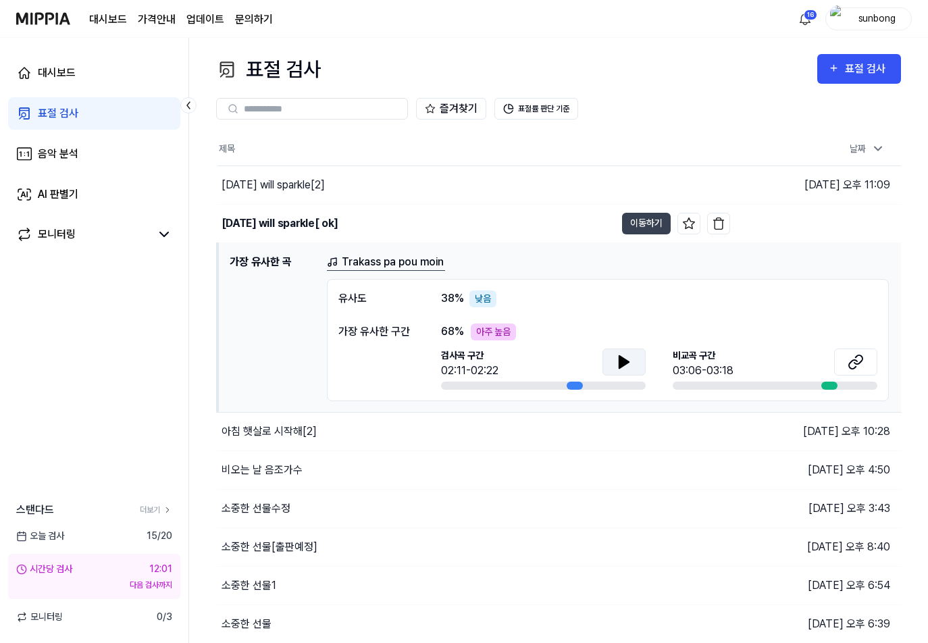
click at [628, 359] on icon at bounding box center [624, 362] width 16 height 16
